Goal: Transaction & Acquisition: Obtain resource

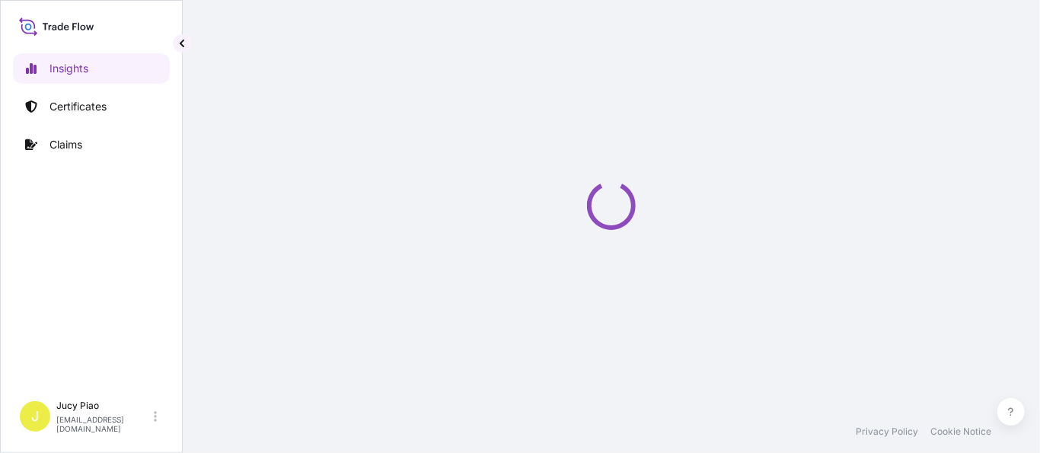
select select "2025"
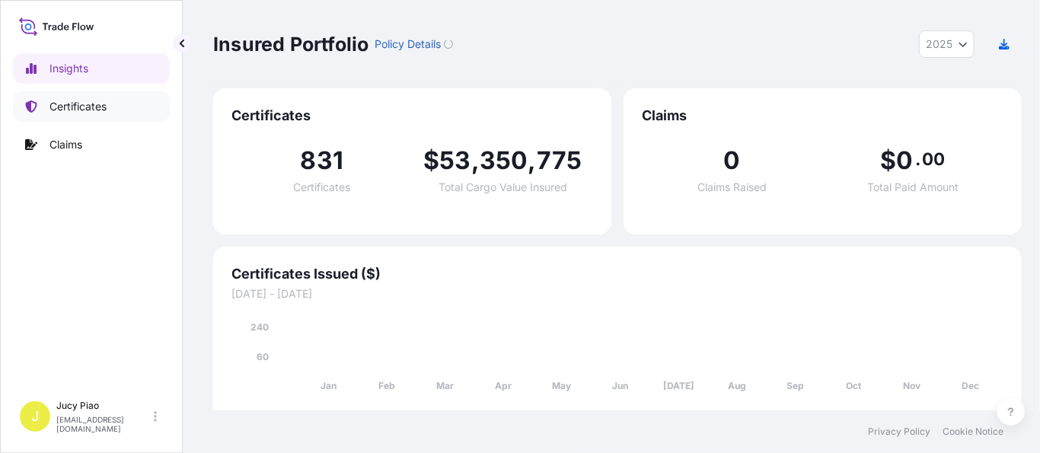
click at [98, 113] on p "Certificates" at bounding box center [78, 106] width 57 height 15
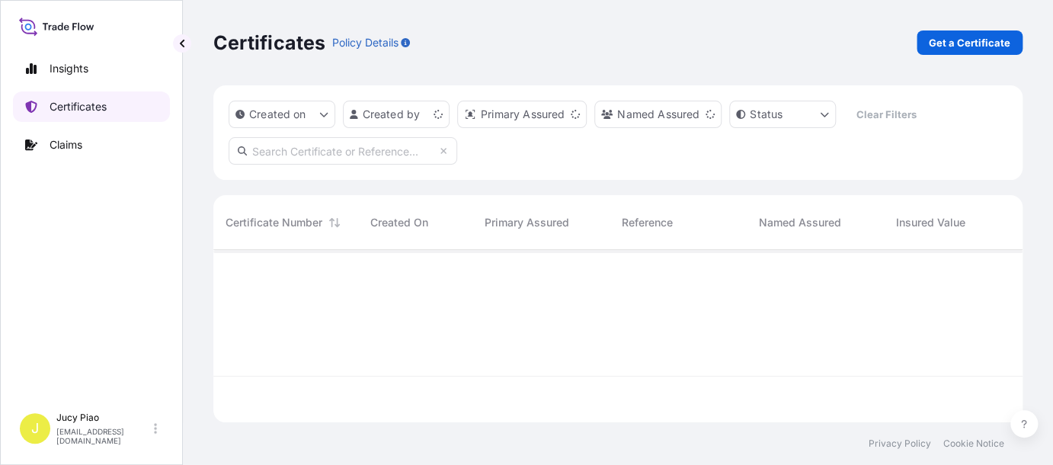
scroll to position [169, 797]
click at [752, 56] on div "Certificates Policy Details Get a Certificate" at bounding box center [617, 42] width 809 height 85
click at [752, 53] on link "Get a Certificate" at bounding box center [969, 42] width 106 height 24
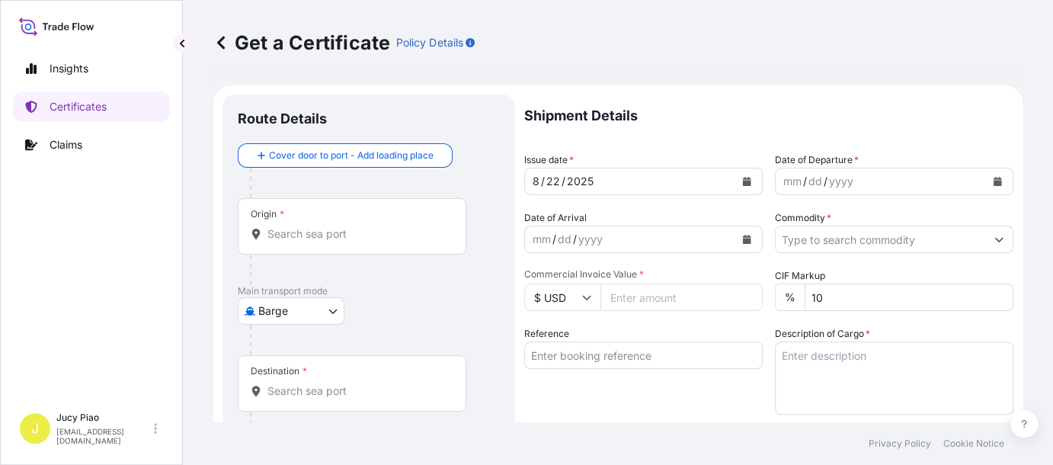
click at [324, 319] on body "Insights Certificates Claims J Jucy Piao [EMAIL_ADDRESS][DOMAIN_NAME] Get a Cer…" at bounding box center [526, 232] width 1053 height 465
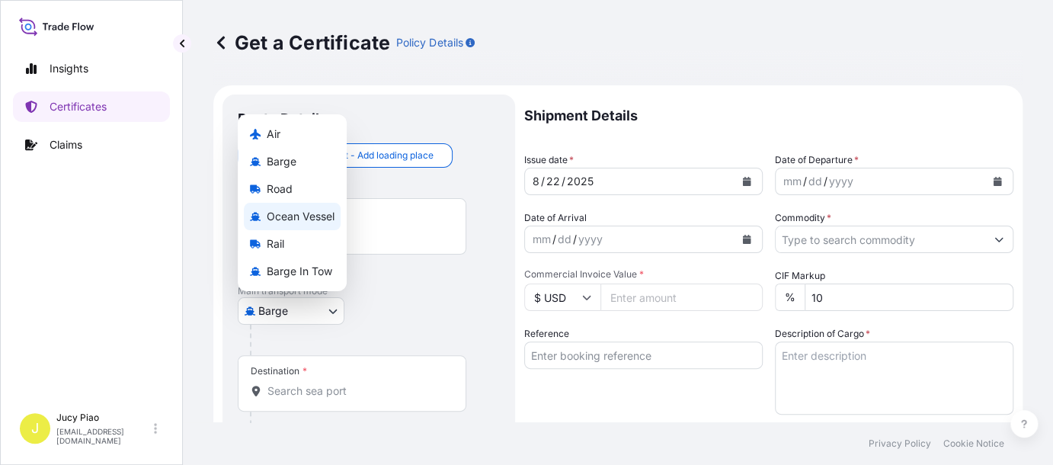
click at [325, 219] on span "Ocean Vessel" at bounding box center [301, 216] width 68 height 15
select select "Ocean Vessel"
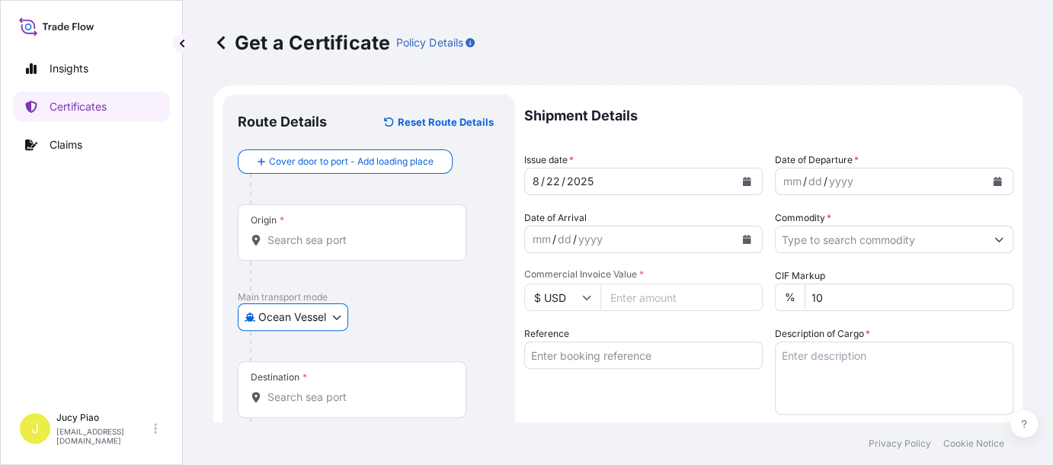
click at [384, 296] on p "Main transport mode" at bounding box center [369, 297] width 262 height 12
click at [350, 242] on input "Origin *" at bounding box center [357, 239] width 180 height 15
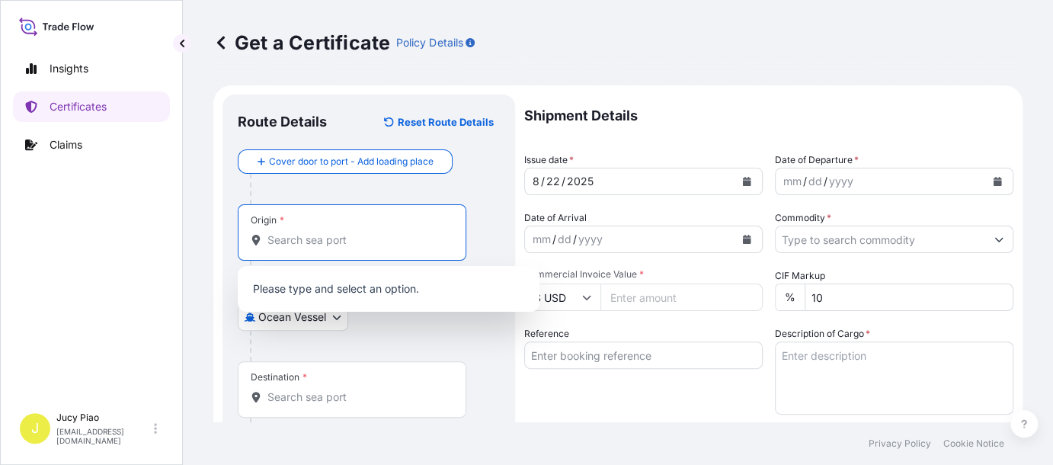
click at [350, 242] on input "Origin *" at bounding box center [357, 239] width 180 height 15
paste input "[GEOGRAPHIC_DATA]"
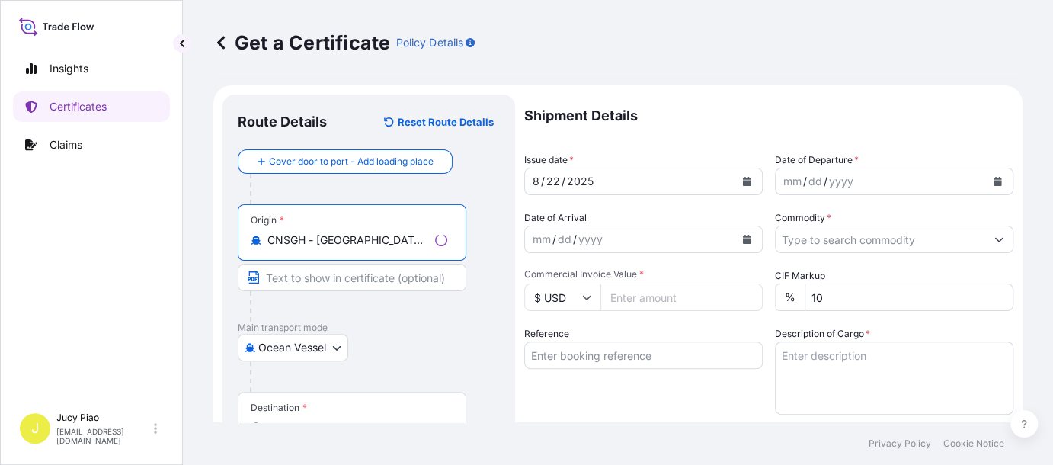
drag, startPoint x: 320, startPoint y: 238, endPoint x: 484, endPoint y: 248, distance: 164.1
click at [484, 248] on div "Origin * CNSGH - [GEOGRAPHIC_DATA], [GEOGRAPHIC_DATA]" at bounding box center [369, 262] width 262 height 117
drag, startPoint x: 319, startPoint y: 239, endPoint x: 412, endPoint y: 243, distance: 93.0
click at [412, 243] on input "CNSGH - [GEOGRAPHIC_DATA], [GEOGRAPHIC_DATA]" at bounding box center [357, 239] width 180 height 15
type input "CNSGH - [GEOGRAPHIC_DATA], [GEOGRAPHIC_DATA]"
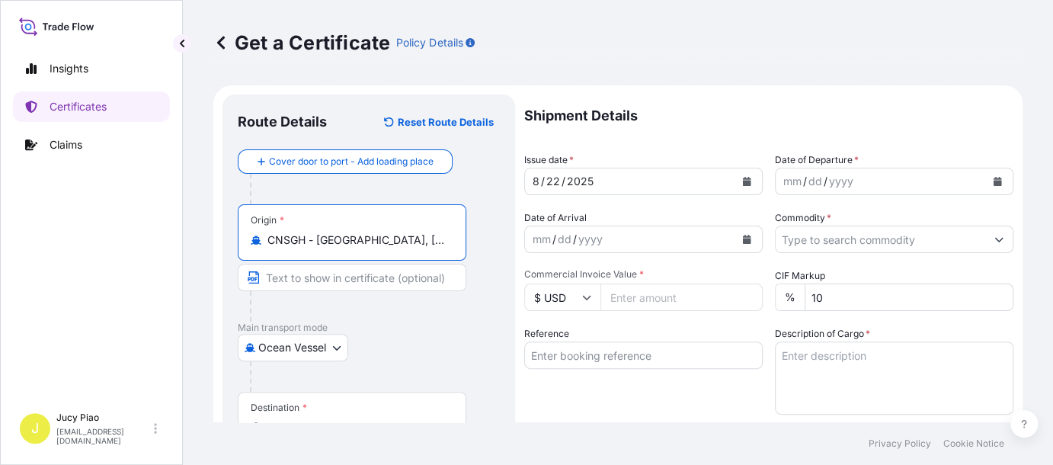
click at [347, 278] on input "Text to appear on certificate" at bounding box center [352, 277] width 229 height 27
paste input "[GEOGRAPHIC_DATA], [GEOGRAPHIC_DATA]"
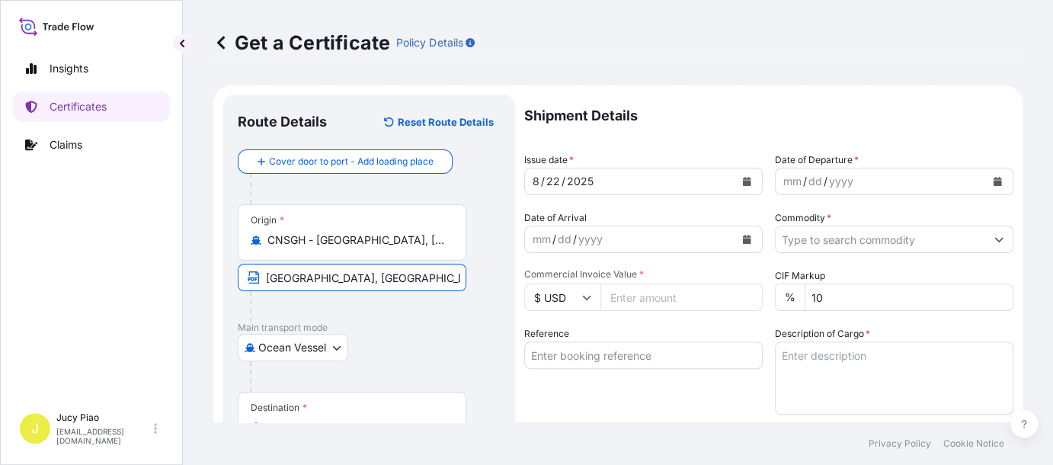
type input "[GEOGRAPHIC_DATA], [GEOGRAPHIC_DATA]"
click at [439, 327] on p "Main transport mode" at bounding box center [369, 327] width 262 height 12
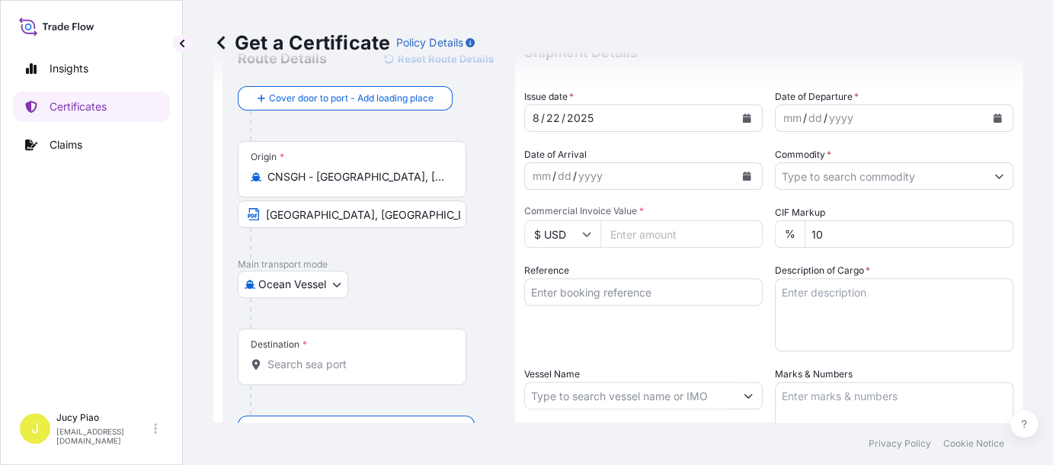
click at [320, 363] on input "Destination *" at bounding box center [357, 363] width 180 height 15
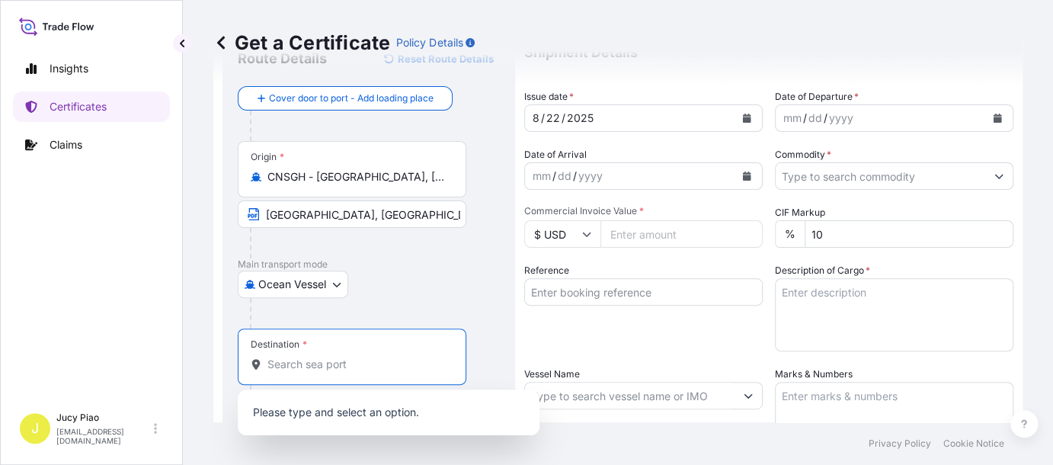
paste input "INCHEON"
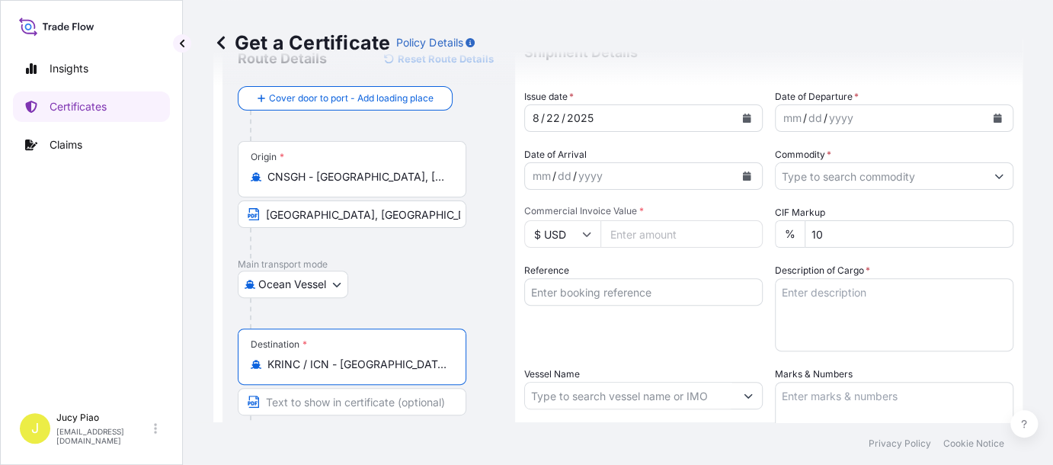
scroll to position [0, 3]
drag, startPoint x: 369, startPoint y: 362, endPoint x: 487, endPoint y: 366, distance: 118.9
click at [487, 366] on div "Destination * KRINC / ICN - [GEOGRAPHIC_DATA], [GEOGRAPHIC_DATA], [GEOGRAPHIC_D…" at bounding box center [369, 386] width 262 height 117
type input "KRINC / ICN - [GEOGRAPHIC_DATA], [GEOGRAPHIC_DATA], [GEOGRAPHIC_DATA]"
click at [323, 400] on input "Text to appear on certificate" at bounding box center [352, 401] width 229 height 27
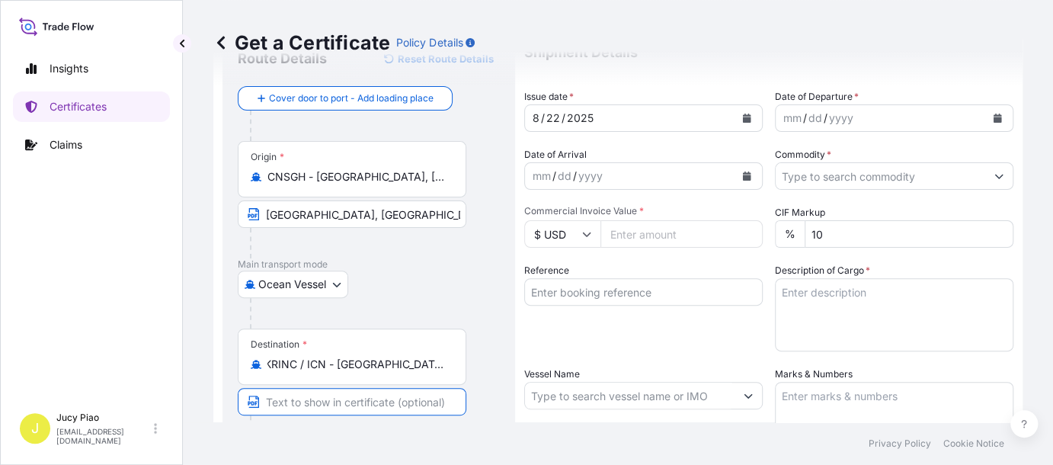
scroll to position [0, 0]
paste input "[GEOGRAPHIC_DATA], [GEOGRAPHIC_DATA], [GEOGRAPHIC_DATA]"
type input "[GEOGRAPHIC_DATA], [GEOGRAPHIC_DATA], [GEOGRAPHIC_DATA]"
click at [630, 347] on div "Reference" at bounding box center [643, 307] width 238 height 88
click at [551, 120] on div "22" at bounding box center [553, 118] width 17 height 18
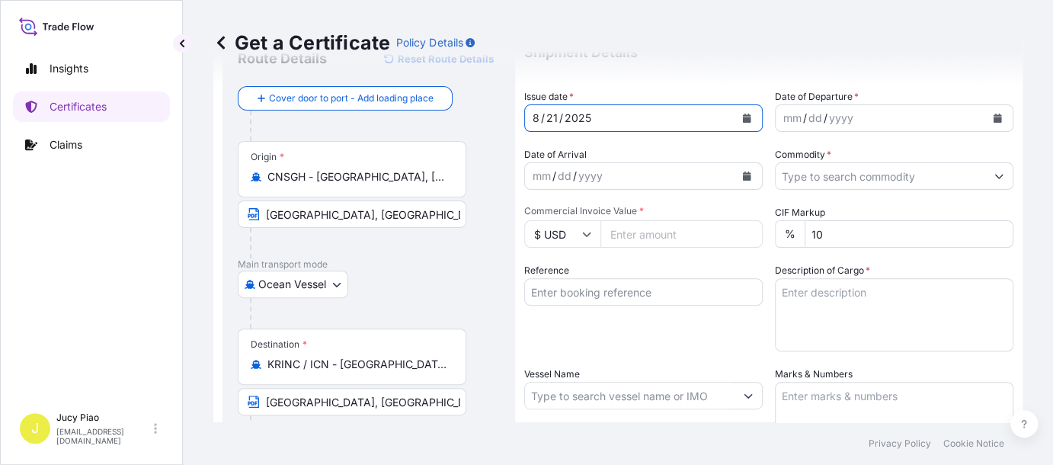
click at [752, 115] on div "mm" at bounding box center [791, 118] width 21 height 18
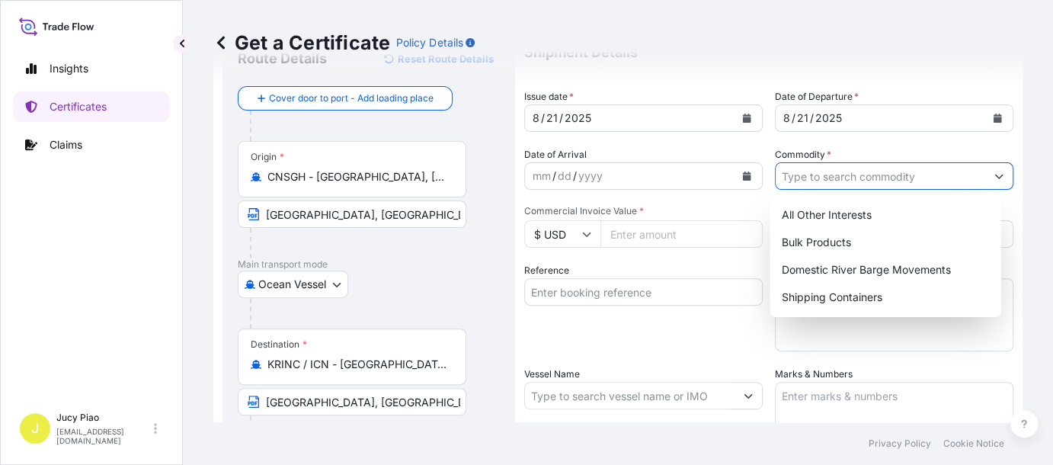
click at [752, 171] on input "Commodity *" at bounding box center [879, 175] width 209 height 27
click at [752, 172] on input "Commodity *" at bounding box center [879, 175] width 209 height 27
click at [752, 294] on div "Shipping Containers" at bounding box center [884, 296] width 219 height 27
type input "Shipping Containers"
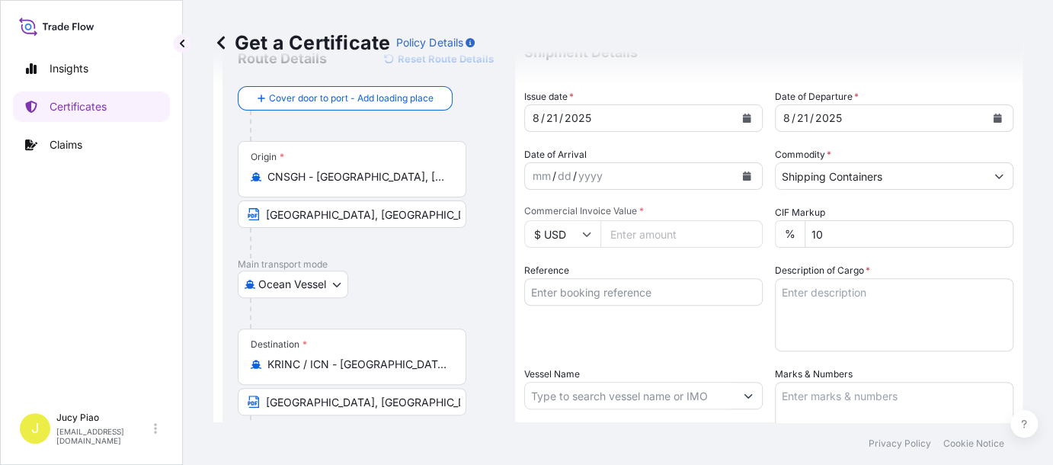
click at [635, 233] on input "Commercial Invoice Value *" at bounding box center [681, 233] width 162 height 27
type input "17973.52"
click at [689, 334] on div "Reference" at bounding box center [643, 307] width 238 height 88
click at [752, 317] on textarea "Description of Cargo *" at bounding box center [894, 314] width 238 height 73
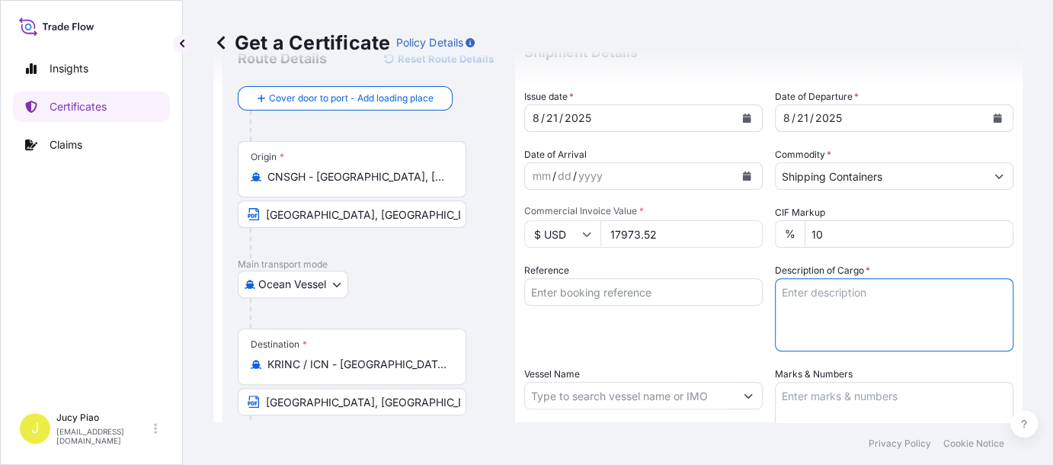
paste textarea "CARBOPOL(R) AQUA SF-1 POLYMER,"
paste textarea "55G PL OH D 20 PALLETS (80 DRUMS)"
type textarea "CARBOPOL(R) AQUA SF-1 POLYMER, 55G PL OH D 20 PALLETS (80 DRUMS)"
click at [555, 398] on input "Vessel Name" at bounding box center [629, 395] width 209 height 27
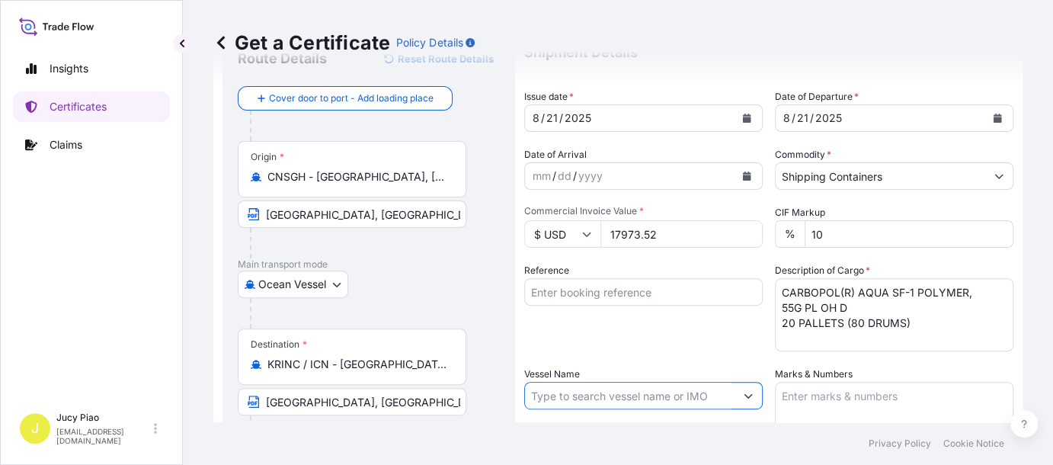
paste input "PEGASUS HOPE"
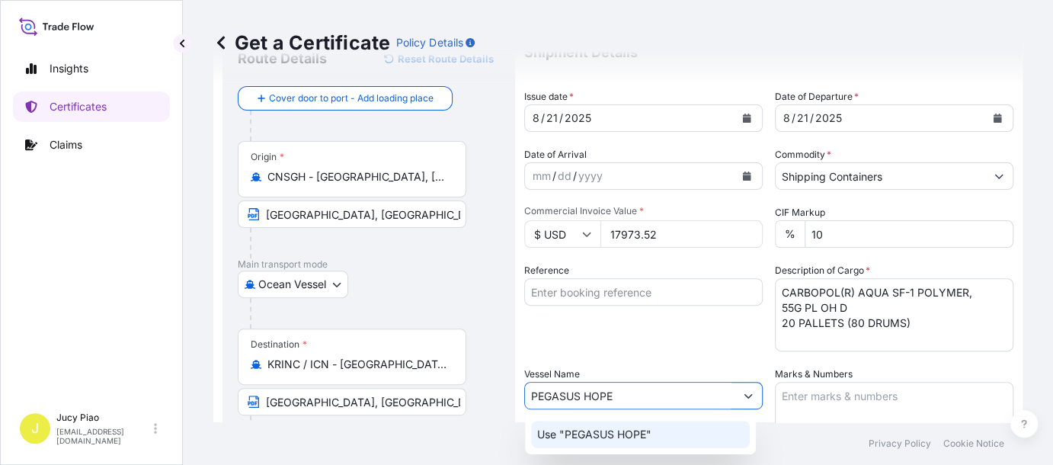
click at [567, 436] on p "Use "PEGASUS HOPE"" at bounding box center [594, 434] width 114 height 15
type input "PEGASUS HOPE"
click at [638, 286] on input "Reference" at bounding box center [643, 291] width 238 height 27
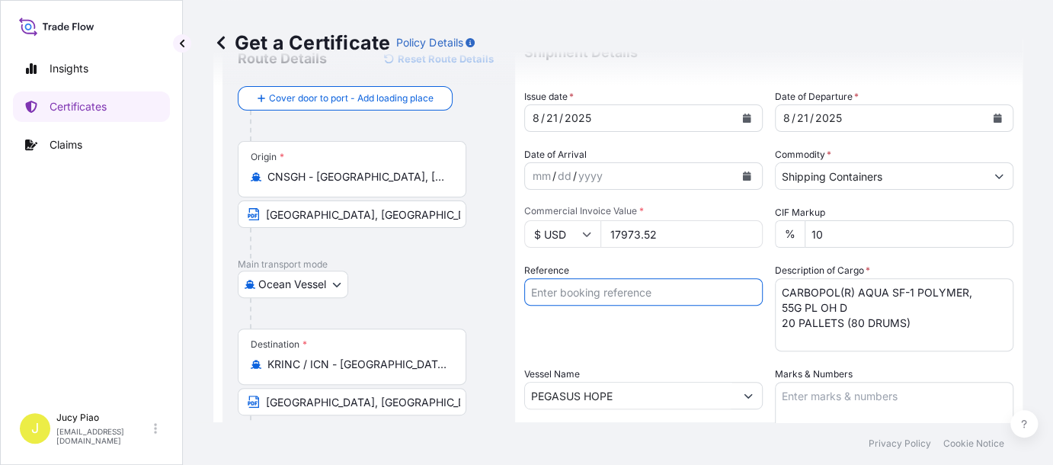
click at [637, 291] on input "Reference" at bounding box center [643, 291] width 238 height 27
paste input "6395984738"
type input "6395984738"
click at [657, 327] on div "Reference 6395984738" at bounding box center [643, 307] width 238 height 88
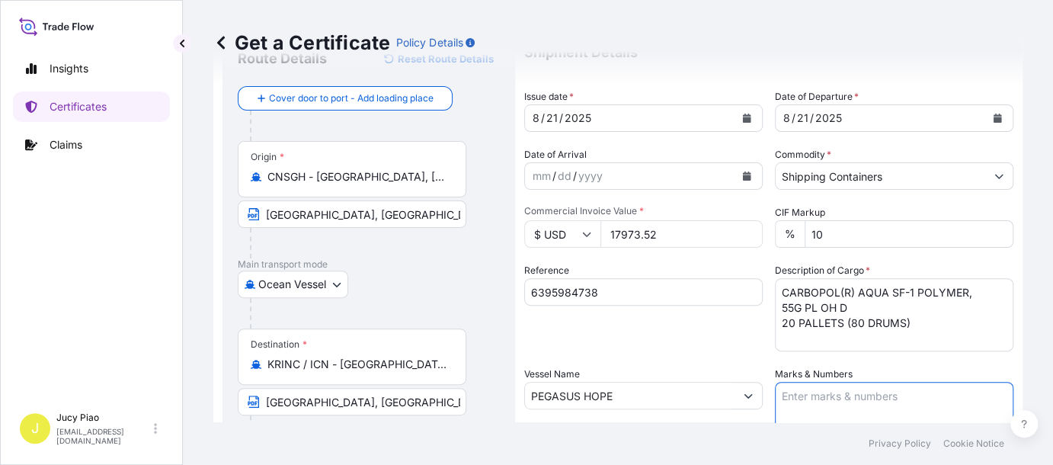
click at [752, 399] on textarea "Marks & Numbers" at bounding box center [894, 420] width 238 height 76
paste textarea "PO# 4503909151"
type textarea "PO# 4503909151"
click at [698, 357] on div "Shipment Details Issue date * [DATE] Date of Departure * [DATE] Date of Arrival…" at bounding box center [768, 394] width 489 height 726
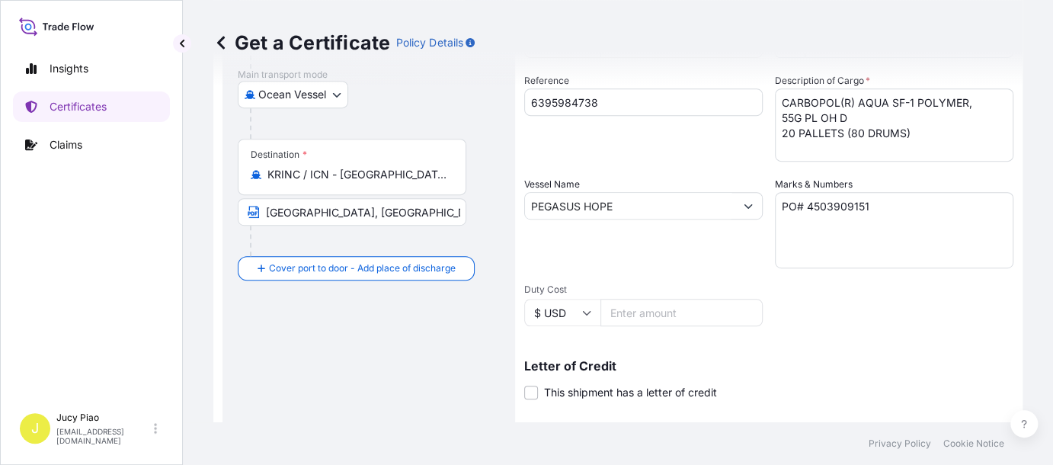
scroll to position [380, 0]
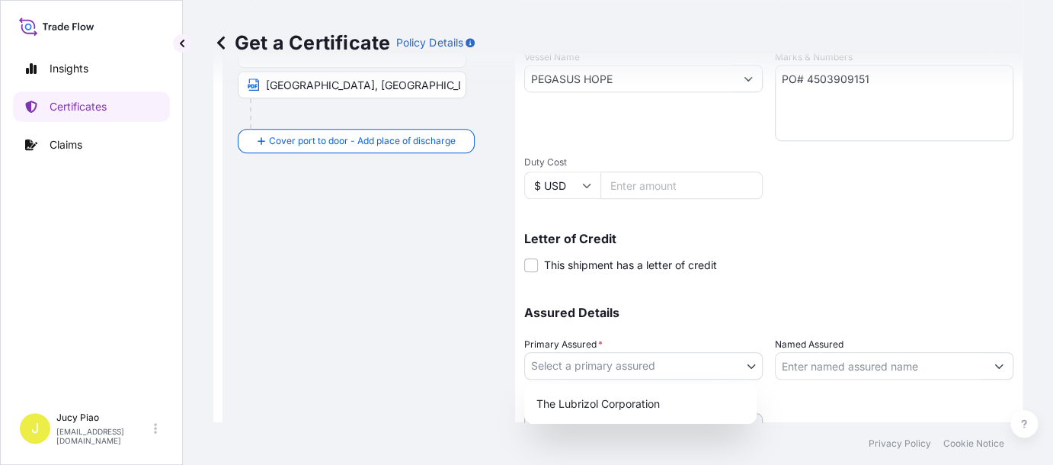
click at [667, 363] on body "Insights Certificates Claims J Jucy Piao [EMAIL_ADDRESS][DOMAIN_NAME] Get a Cer…" at bounding box center [526, 232] width 1053 height 465
click at [654, 404] on div "The Lubrizol Corporation" at bounding box center [640, 403] width 220 height 27
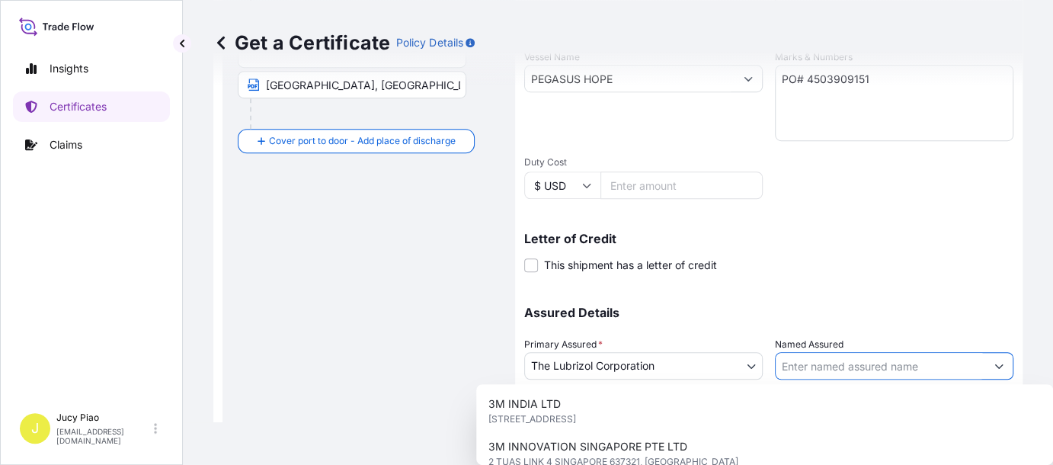
click at [752, 363] on input "Named Assured" at bounding box center [879, 365] width 209 height 27
paste input "LUBRIZOL KOREA"
type input "LUBRIZOL KOREA"
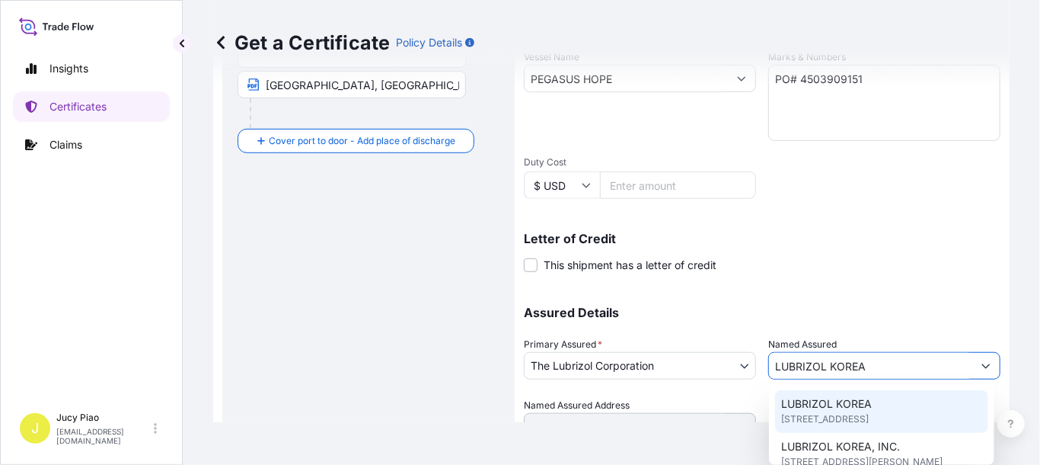
click at [752, 414] on span "[STREET_ADDRESS]" at bounding box center [825, 418] width 88 height 15
type input "4F, [STREET_ADDRESS][PERSON_NAME]"
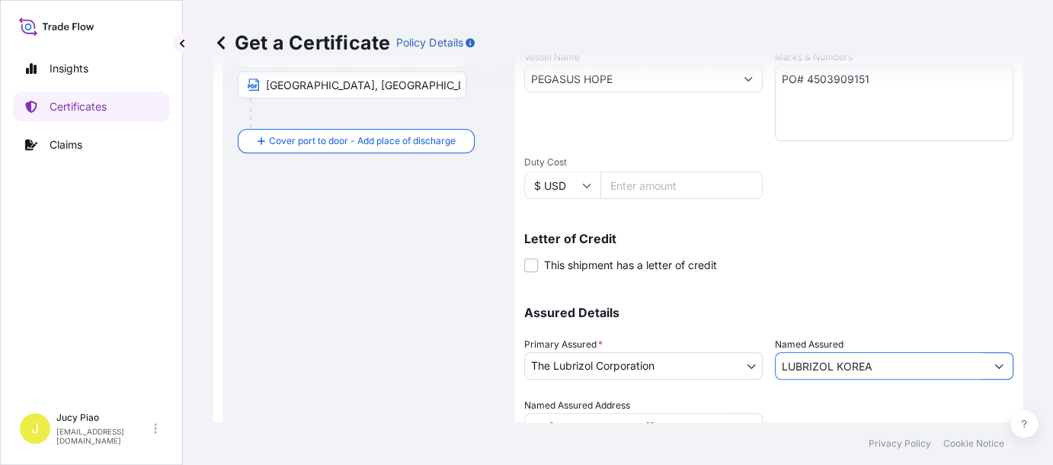
type input "LUBRIZOL KOREA"
click at [752, 306] on p "Assured Details" at bounding box center [768, 312] width 489 height 12
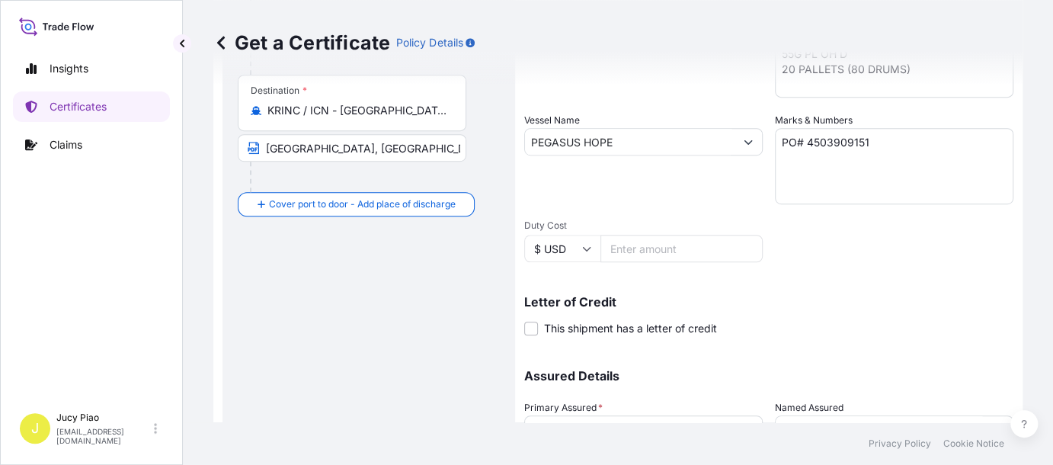
scroll to position [439, 0]
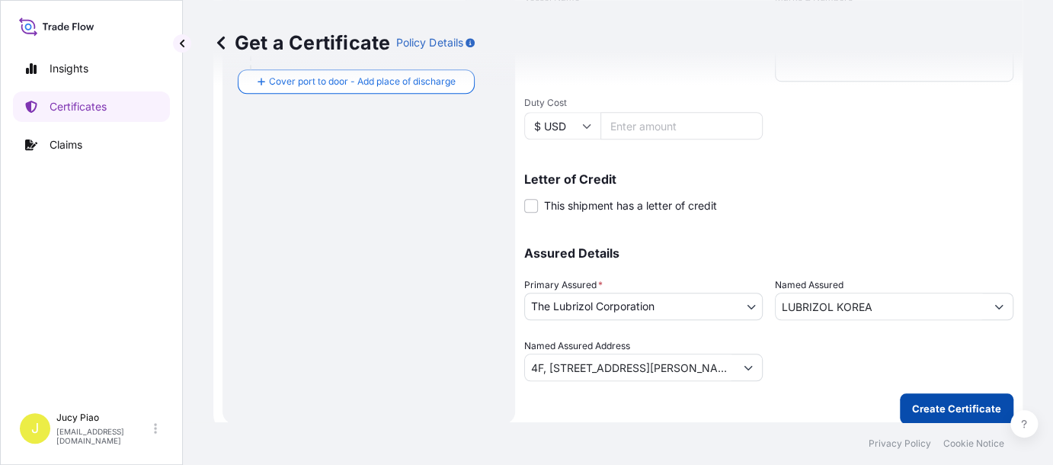
click at [752, 404] on p "Create Certificate" at bounding box center [956, 408] width 89 height 15
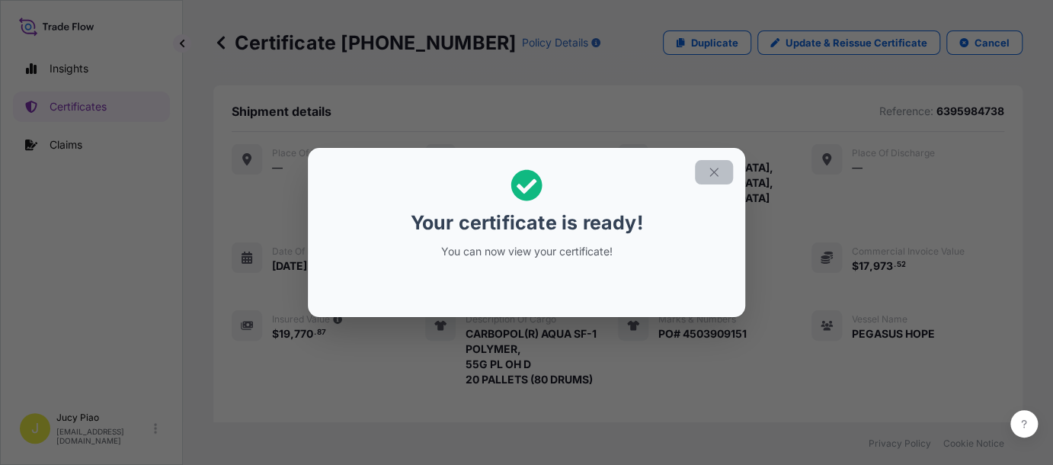
click at [716, 171] on icon "button" at bounding box center [714, 172] width 14 height 14
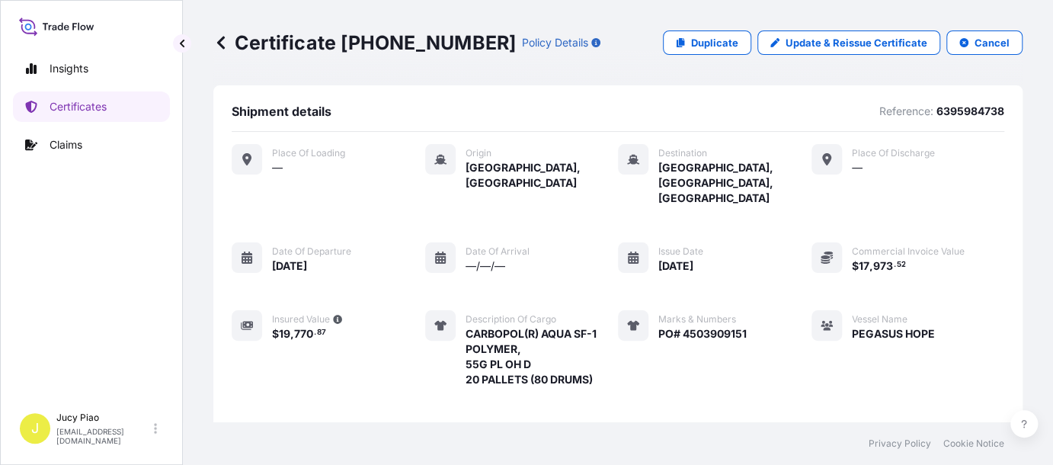
click at [691, 91] on div "Shipment details Reference: 6395984738 Place of Loading — Origin [GEOGRAPHIC_DA…" at bounding box center [617, 279] width 809 height 388
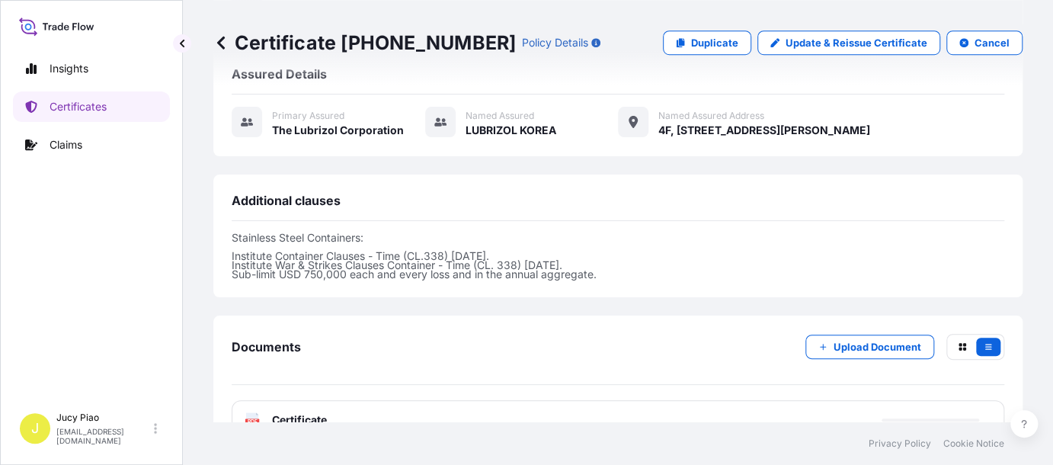
scroll to position [538, 0]
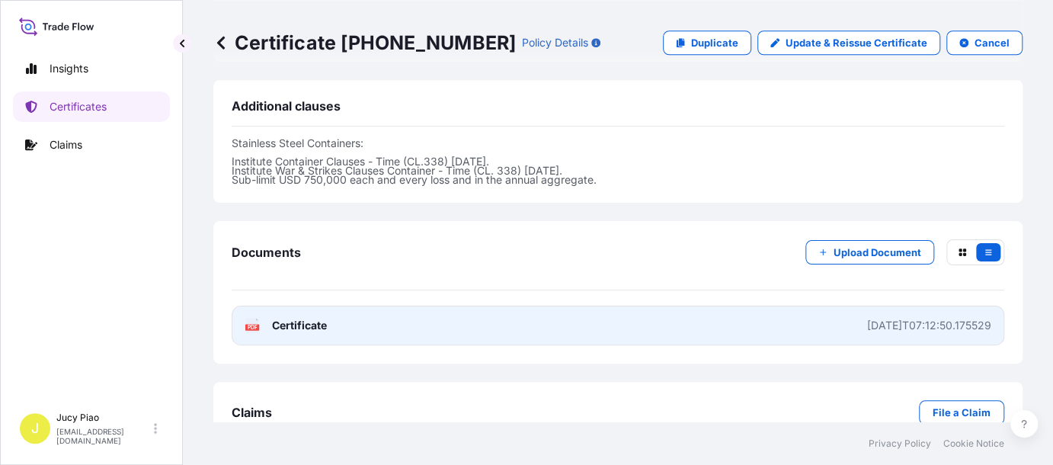
click at [658, 305] on link "PDF Certificate [DATE]T07:12:50.175529" at bounding box center [618, 325] width 772 height 40
